Goal: Information Seeking & Learning: Learn about a topic

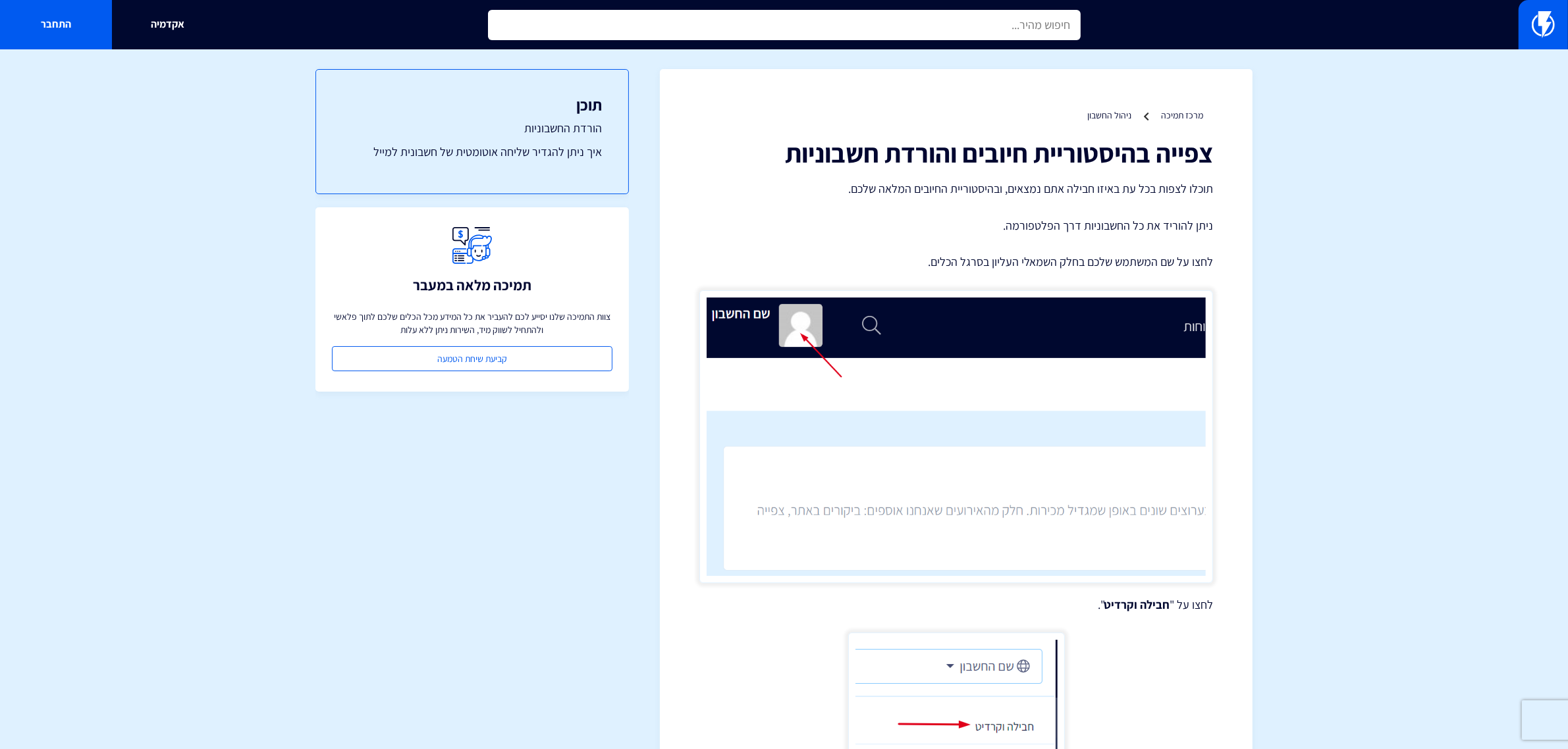
click at [1003, 27] on input "text" at bounding box center [784, 25] width 593 height 30
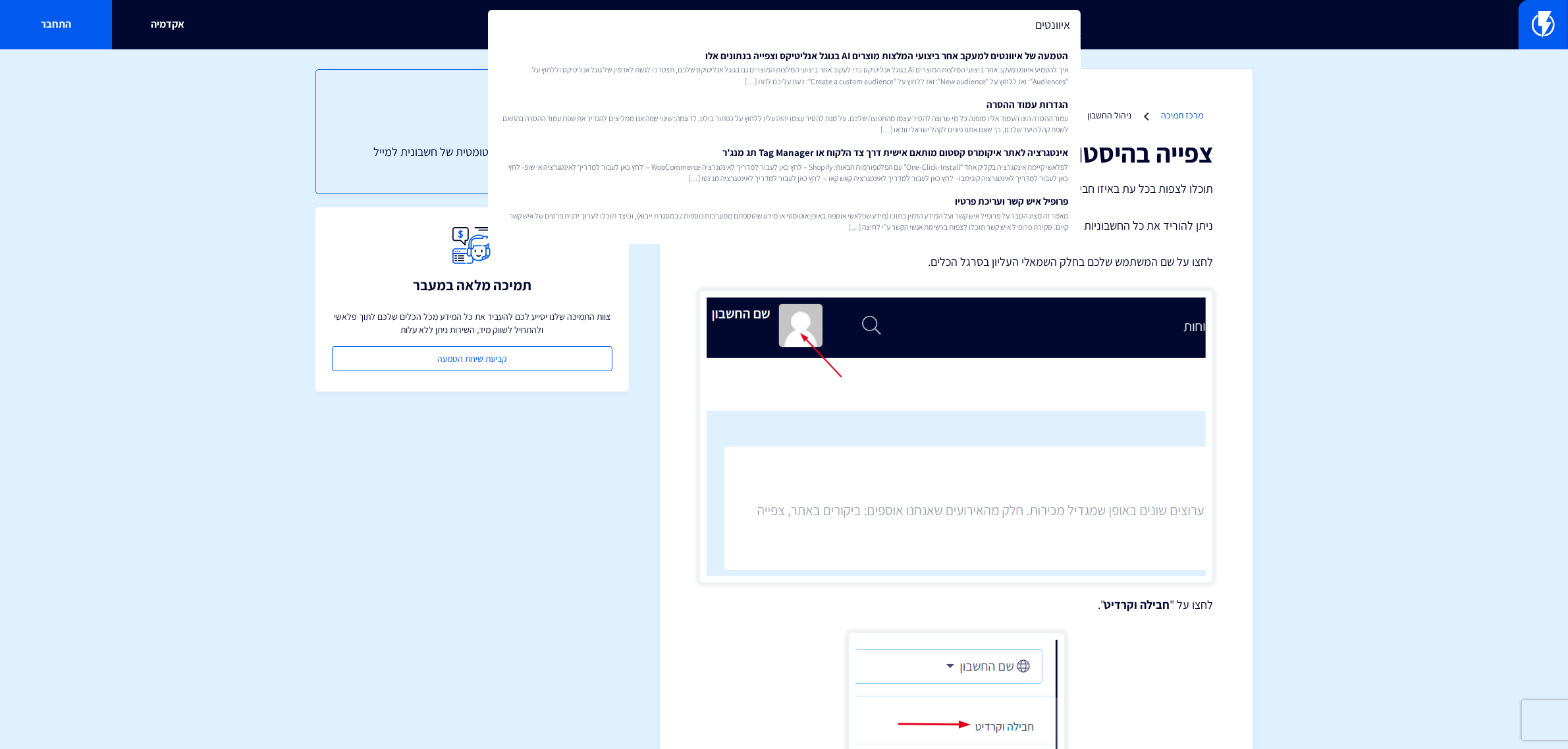
type input "איוונטים"
click at [1202, 119] on link "מרכז תמיכה" at bounding box center [1182, 116] width 42 height 12
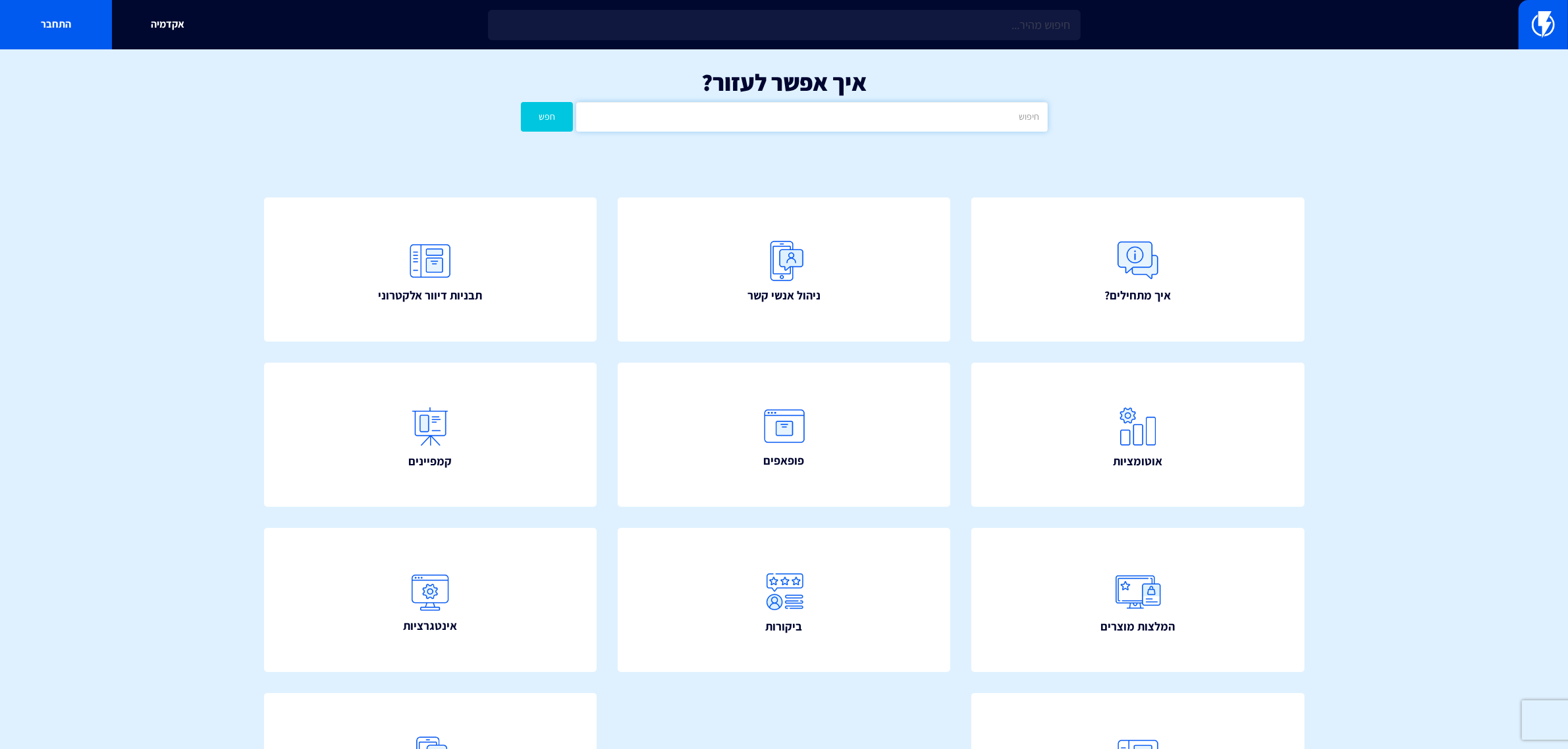
click at [874, 124] on input "text" at bounding box center [811, 117] width 471 height 29
type input "איוונט"
click at [521, 102] on button "חפש" at bounding box center [547, 117] width 53 height 29
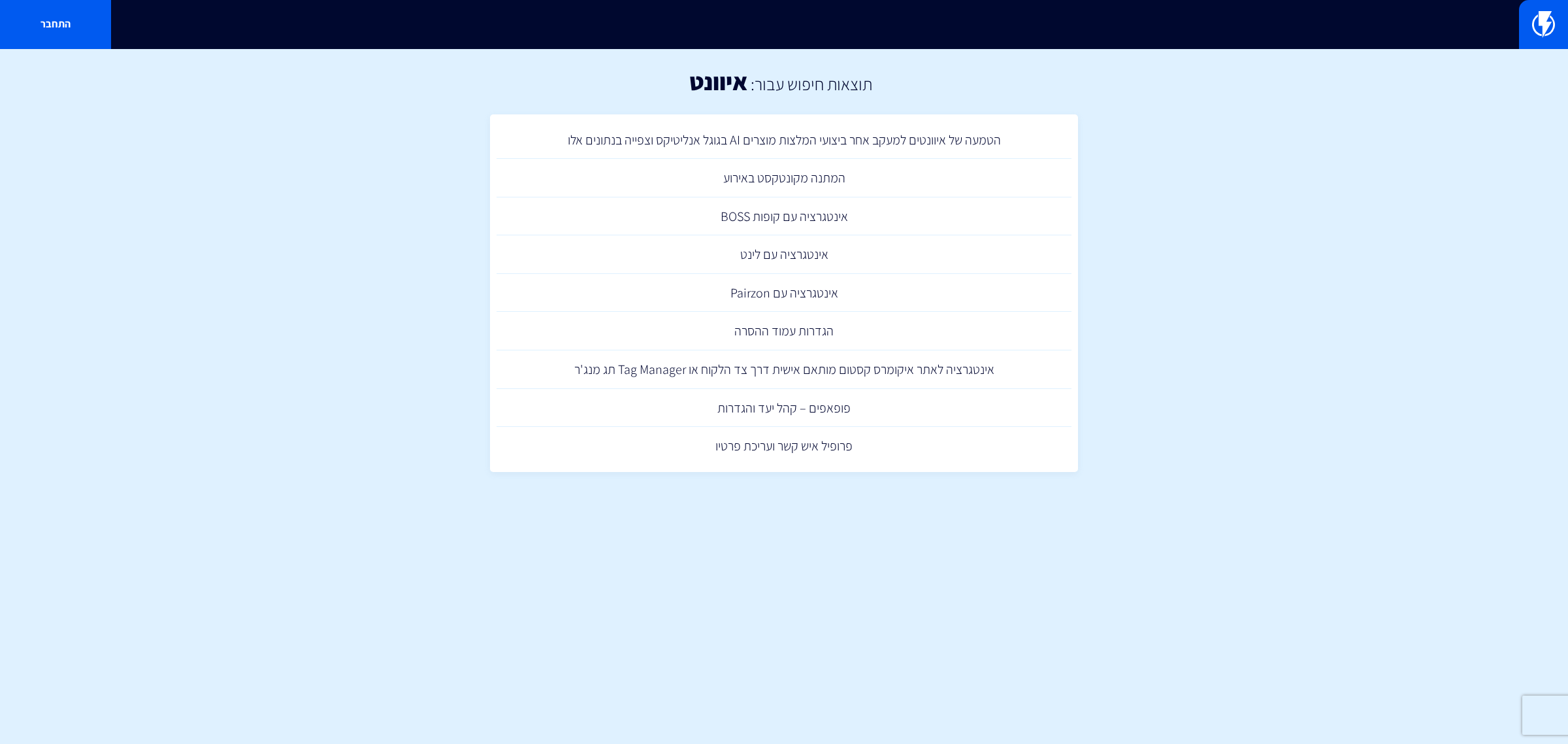
click at [1006, 26] on div "התחבר" at bounding box center [784, 25] width 1568 height 49
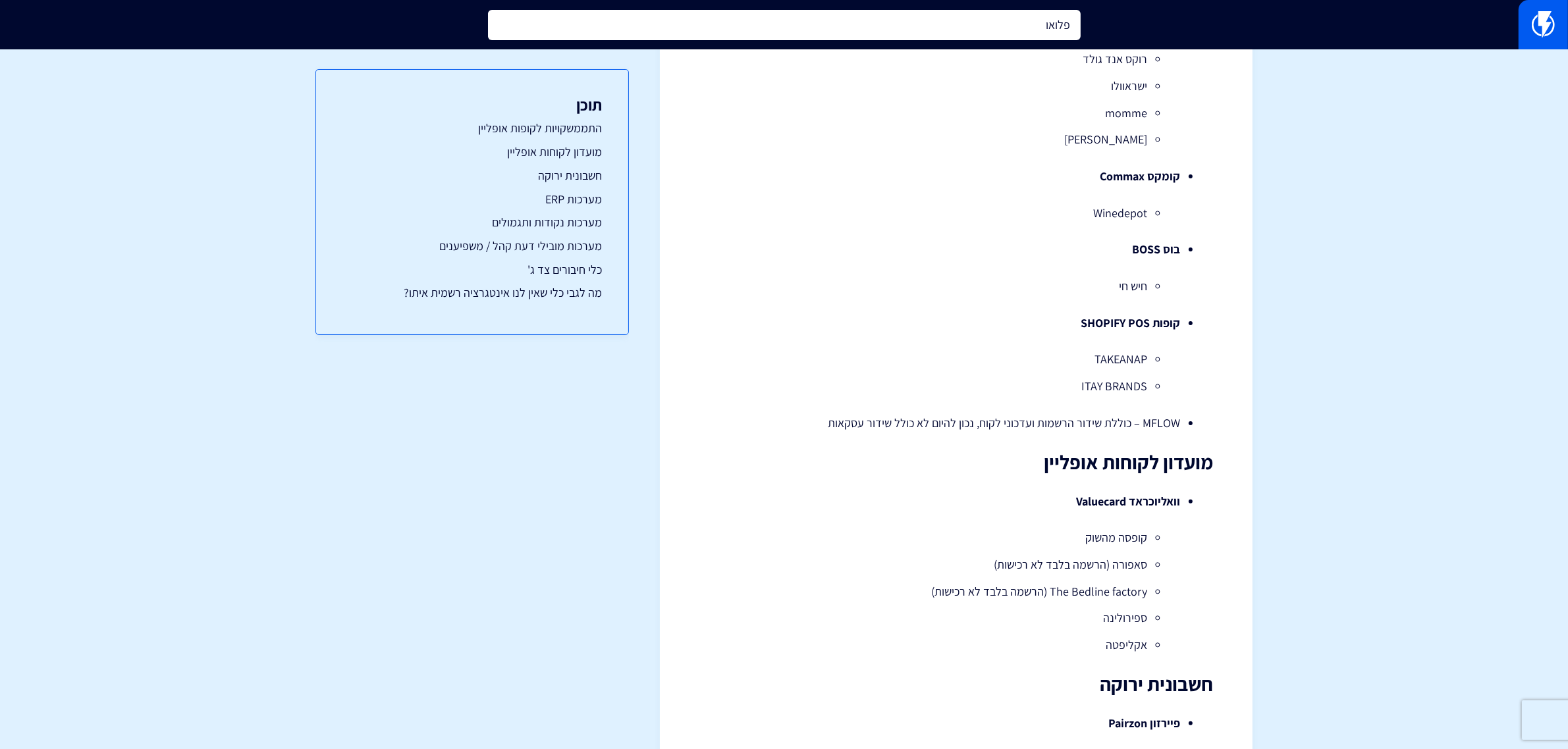
click at [962, 15] on input "פלואו" at bounding box center [784, 25] width 593 height 30
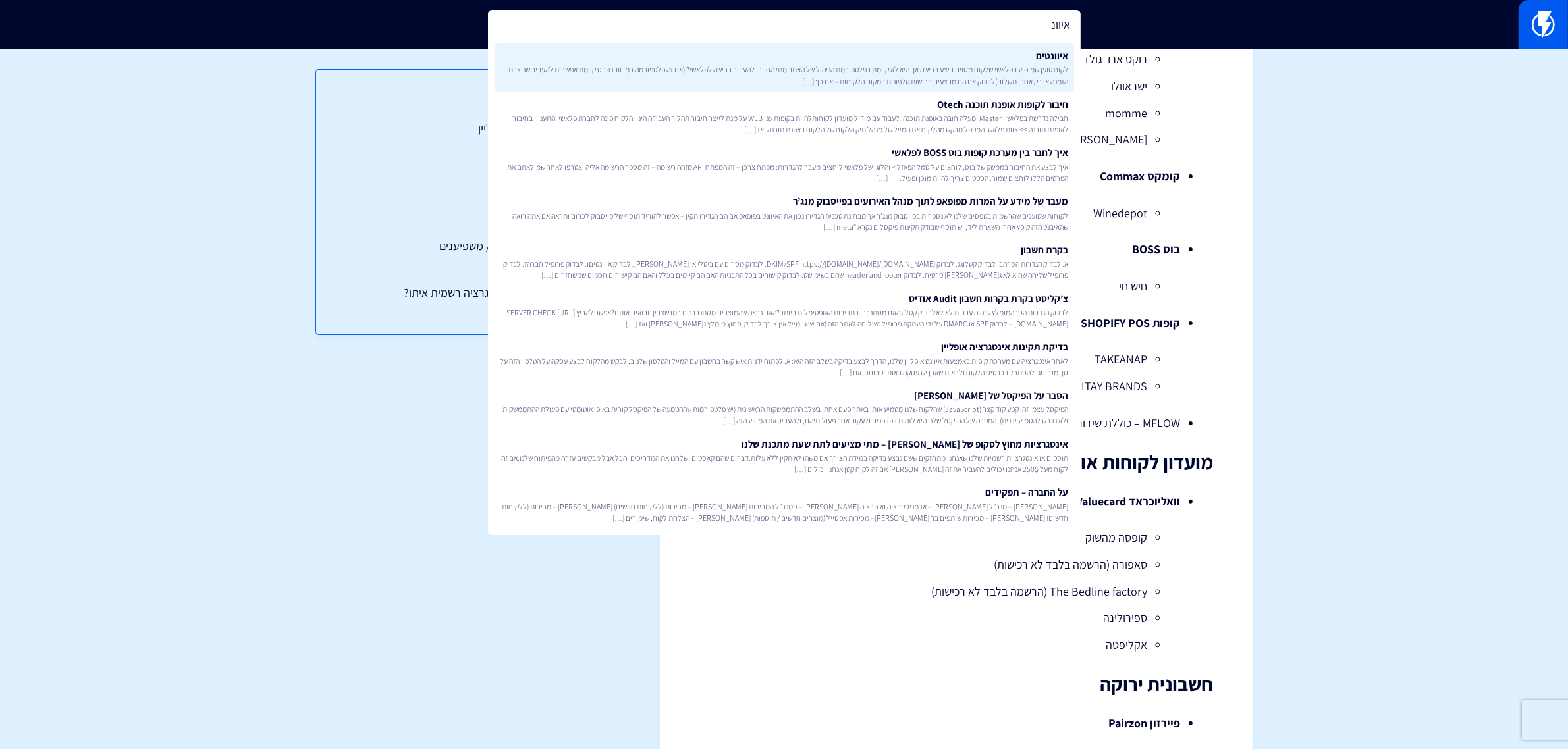
type input "איוונ"
click at [978, 67] on span "לקוח טוען שמופיע בפלאשי שלקוח מסוים ביצע רכישה אך היא לא קיימת בפלטפורמת הניהול…" at bounding box center [784, 75] width 569 height 22
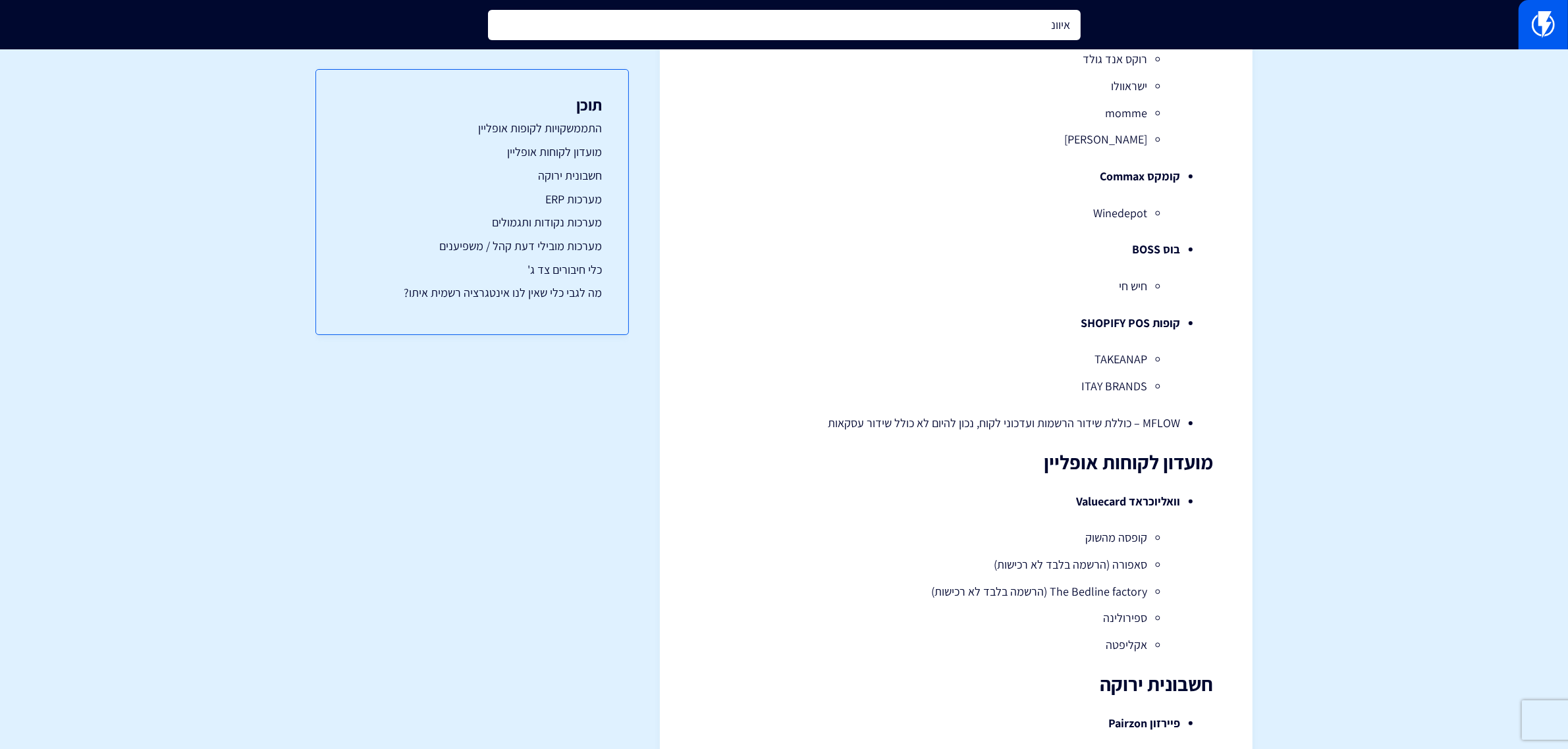
click at [942, 23] on input "איוונ" at bounding box center [784, 25] width 593 height 30
click at [958, 23] on input "איוונ" at bounding box center [784, 25] width 593 height 30
click at [959, 23] on input "איוונ" at bounding box center [784, 25] width 593 height 30
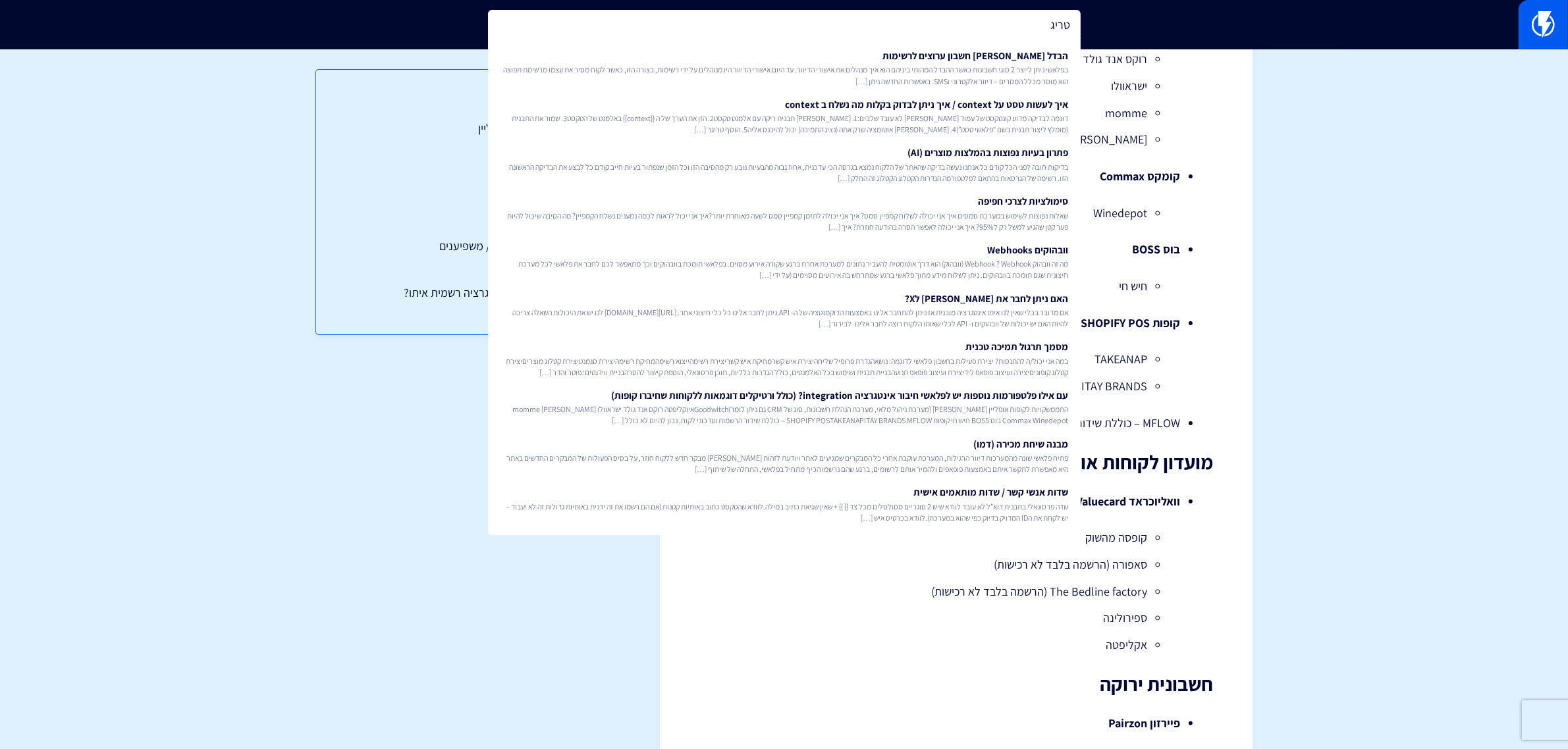
type input "טריג"
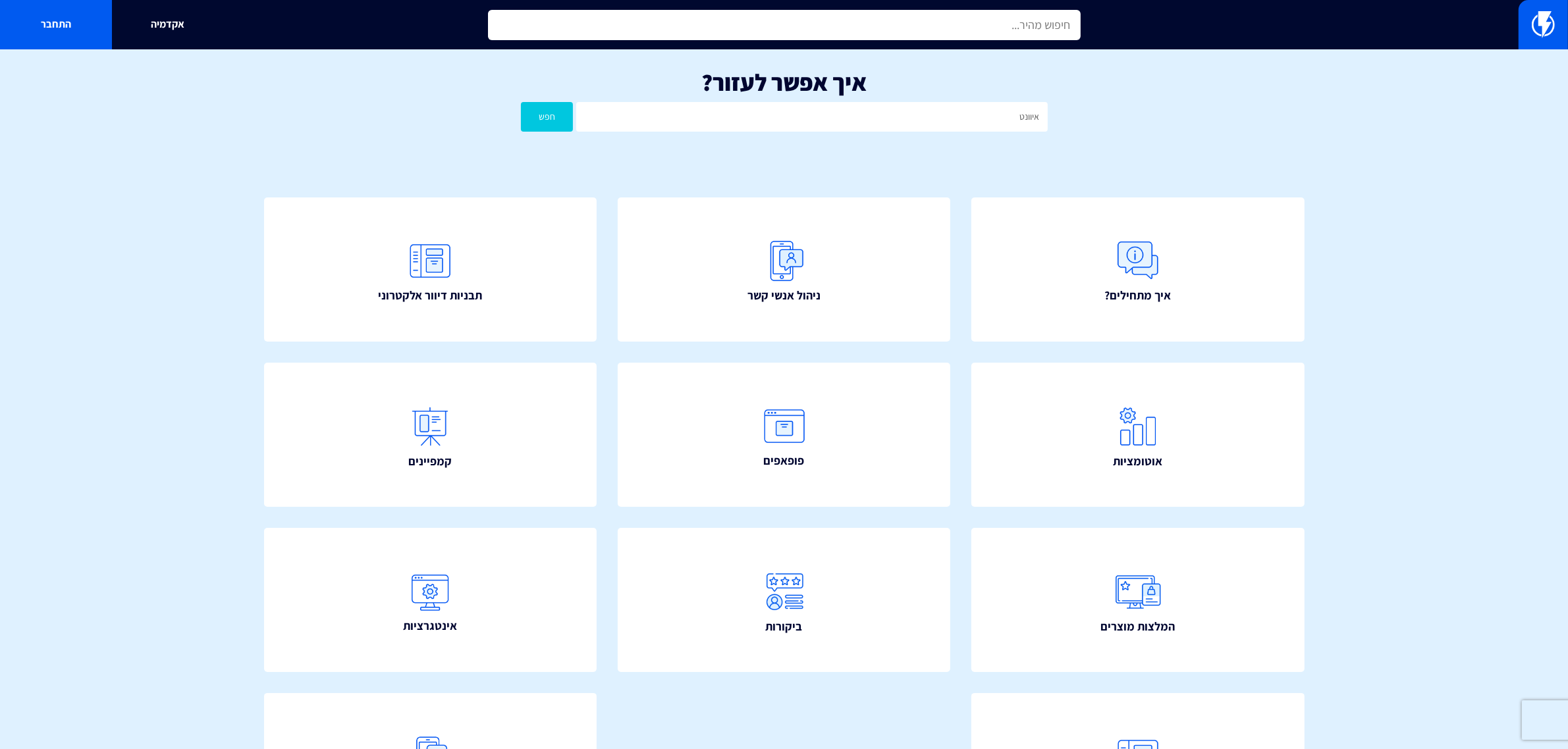
click at [980, 33] on input "text" at bounding box center [784, 25] width 593 height 30
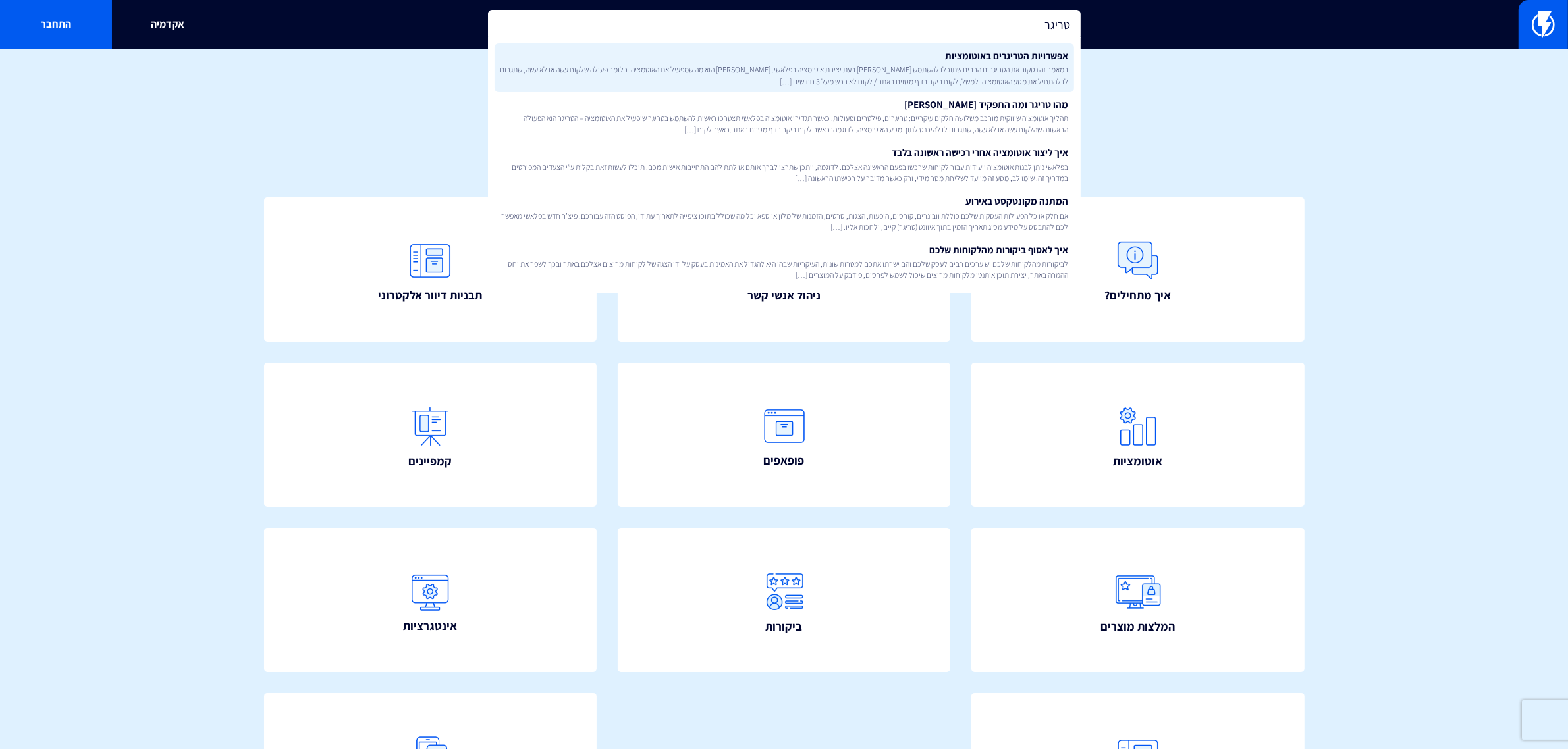
type input "טריגר"
click at [985, 81] on span "במאמר זה נסקור את הטריגרים הרבים שתוכלו להשתמש [PERSON_NAME] בעת יצירת אוטומציה…" at bounding box center [784, 75] width 569 height 22
